Goal: Find specific page/section: Find specific page/section

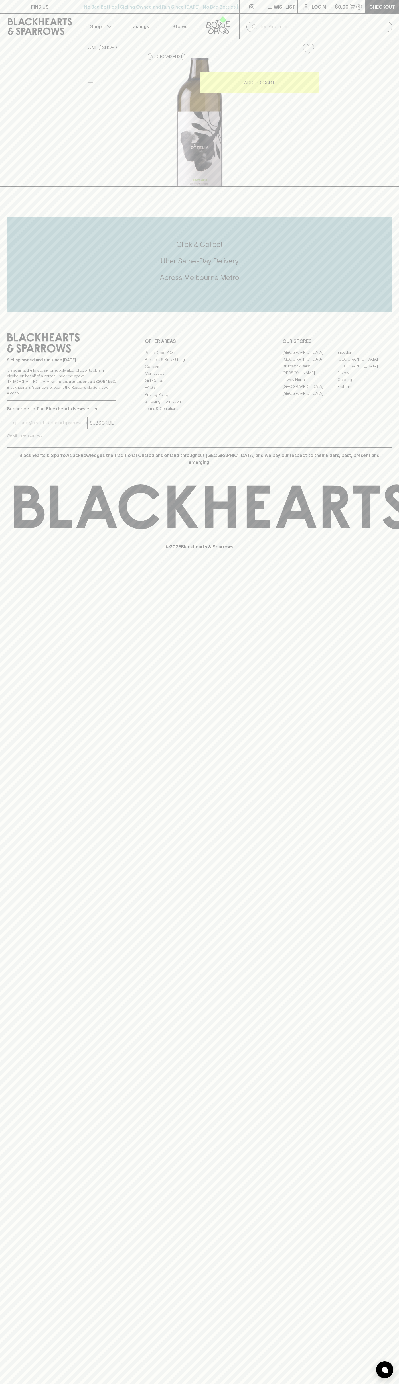
click at [310, 356] on link "[GEOGRAPHIC_DATA]" at bounding box center [309, 352] width 55 height 7
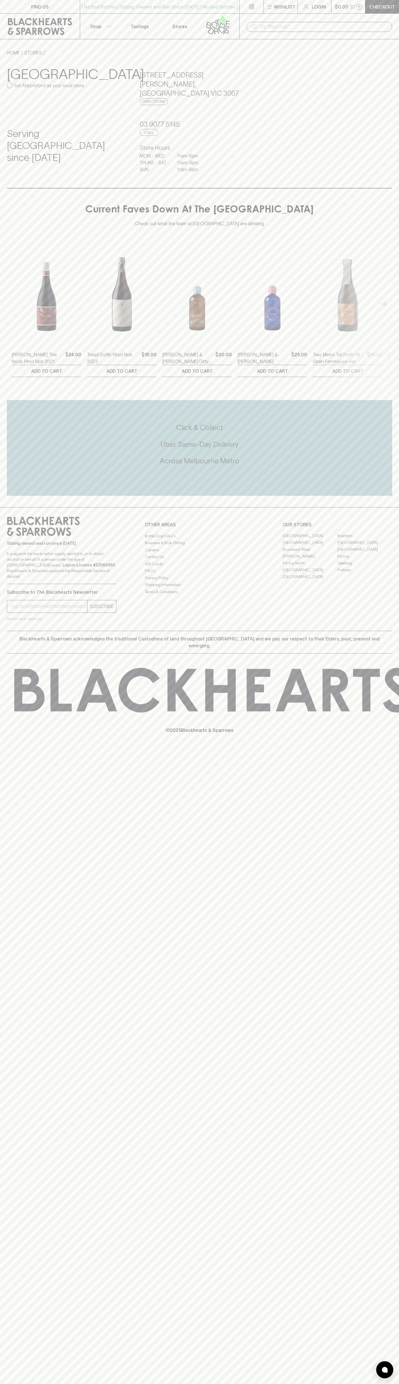
click at [50, 15] on link at bounding box center [40, 27] width 80 height 26
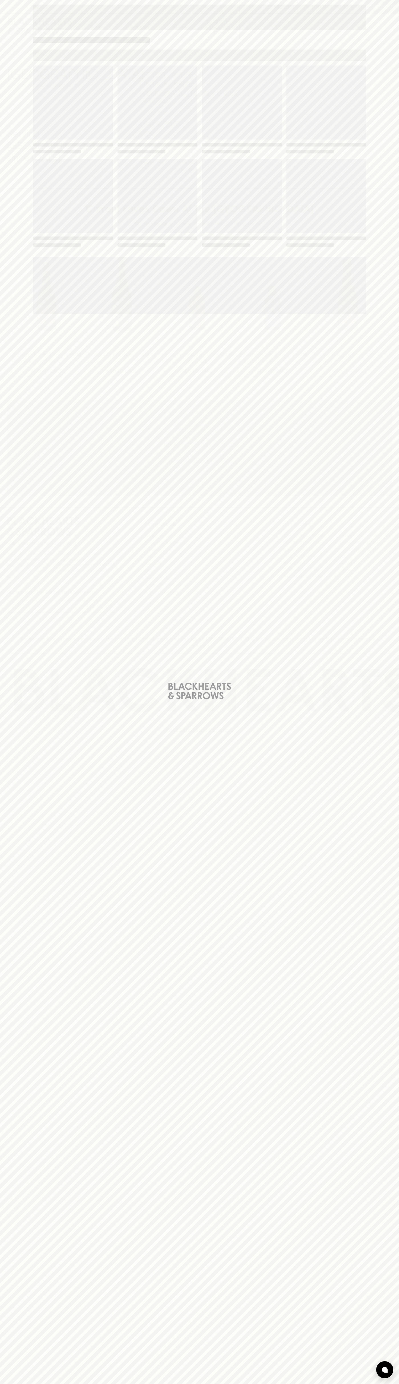
click at [7, 1384] on html "FIND US | No Bad Bottles | Sibling Owned and Run Since 2006 | No Bad Bottles | …" at bounding box center [199, 692] width 399 height 1384
click at [26, 872] on div "Loading" at bounding box center [199, 692] width 399 height 1384
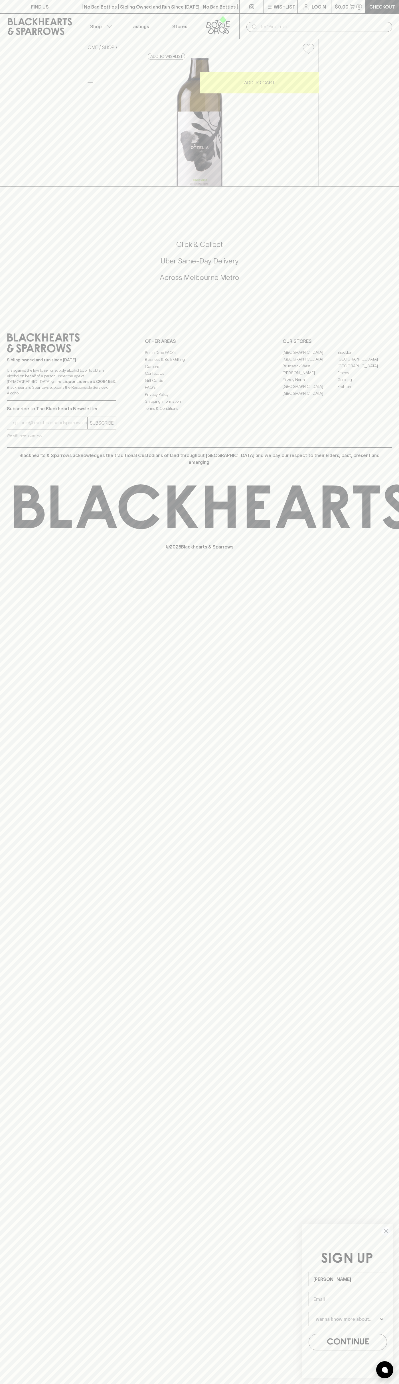
type input "[PERSON_NAME]"
